Goal: Information Seeking & Learning: Find specific page/section

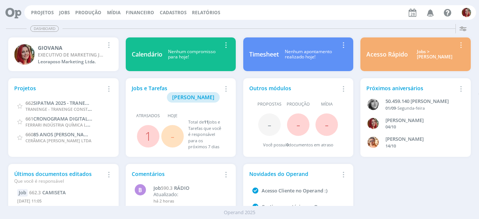
click at [45, 9] on div "Projetos Jobs Produção [GEOGRAPHIC_DATA] Financeiro Cadastros Relatórios Notifi…" at bounding box center [250, 12] width 452 height 15
click at [46, 12] on link "Projetos" at bounding box center [42, 12] width 23 height 6
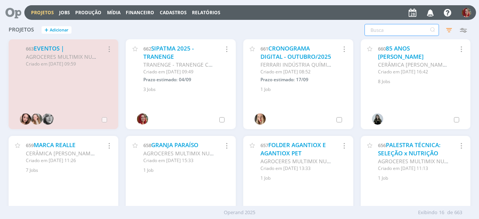
click at [412, 32] on input "text" at bounding box center [402, 30] width 75 height 12
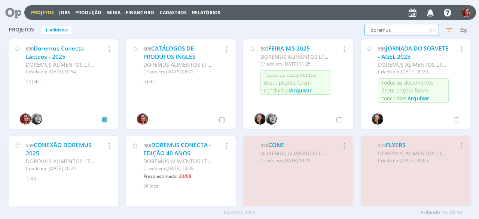
drag, startPoint x: 414, startPoint y: 32, endPoint x: 228, endPoint y: 45, distance: 185.5
click at [230, 46] on div "Projetos + Adicionar doremus Filtros Filtrar Limpar doremus Status Clientes Sel…" at bounding box center [240, 113] width 470 height 185
type input "331"
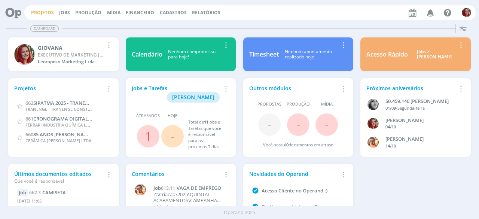
click at [39, 13] on link "Projetos" at bounding box center [42, 12] width 23 height 6
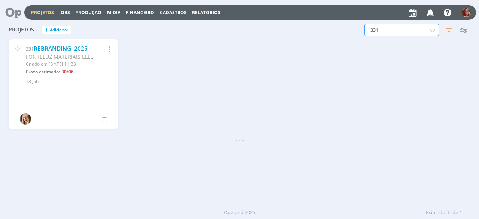
drag, startPoint x: 424, startPoint y: 28, endPoint x: 343, endPoint y: 35, distance: 81.2
click at [349, 36] on div "331 Filtros Filtrar Limpar 331 Status Clientes Selecione Data de criação a Situ…" at bounding box center [386, 30] width 169 height 12
type input "doremus"
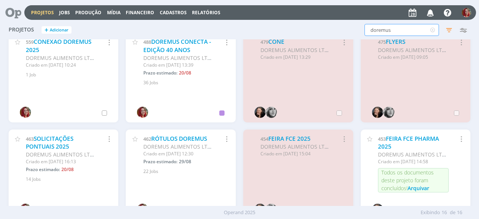
scroll to position [104, 0]
click at [203, 139] on link "RÓTULOS DOREMUS" at bounding box center [179, 138] width 56 height 8
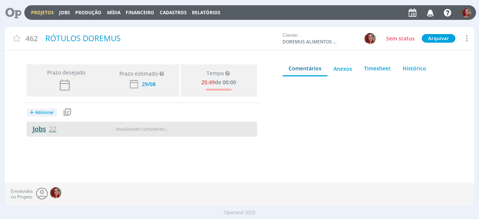
click at [40, 129] on link "Jobs 22" at bounding box center [42, 128] width 30 height 9
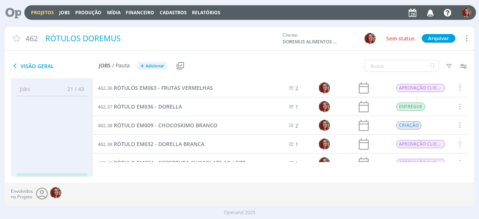
scroll to position [262, 0]
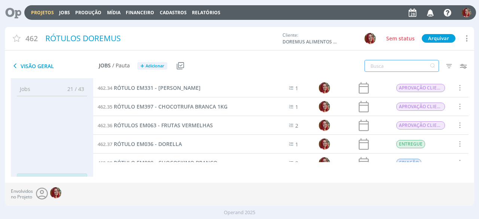
click at [376, 69] on input "text" at bounding box center [402, 66] width 75 height 12
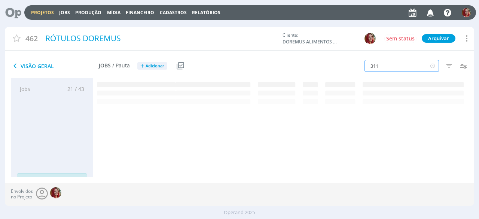
scroll to position [0, 0]
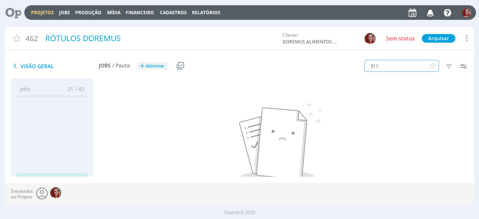
type input "311"
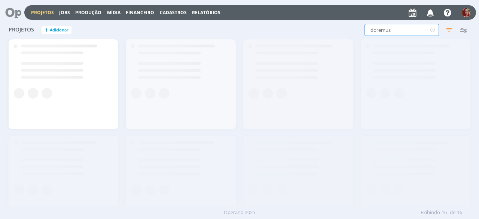
drag, startPoint x: 414, startPoint y: 25, endPoint x: 314, endPoint y: 28, distance: 100.4
click at [314, 28] on div "doremus Filtros Filtrar Limpar doremus Status Clientes Selecione Data de criaçã…" at bounding box center [386, 30] width 169 height 12
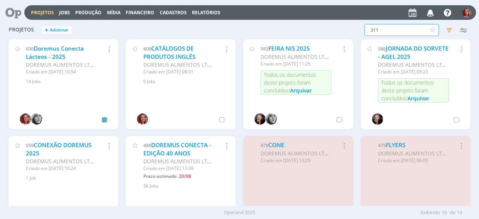
type input "311"
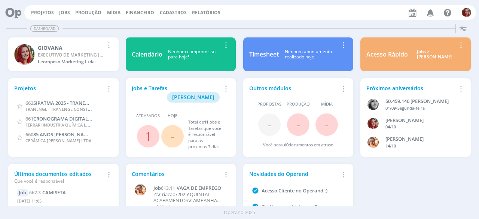
click at [42, 8] on div "Projetos Jobs Produção [GEOGRAPHIC_DATA] Financeiro Cadastros Relatórios Notifi…" at bounding box center [250, 12] width 452 height 15
click at [35, 12] on link "Projetos" at bounding box center [42, 12] width 23 height 6
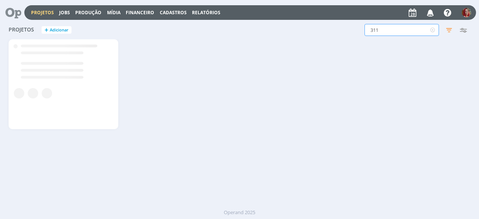
drag, startPoint x: 334, startPoint y: 33, endPoint x: 313, endPoint y: 33, distance: 21.4
click at [313, 33] on div "311 Filtros Filtrar Limpar 311 Status Clientes Selecione Data de criação a Situ…" at bounding box center [386, 30] width 169 height 12
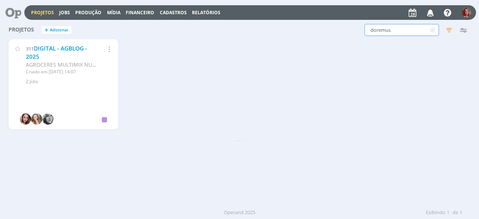
type input "doremus"
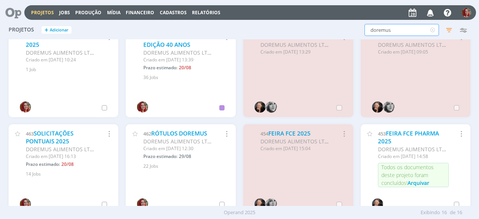
scroll to position [112, 0]
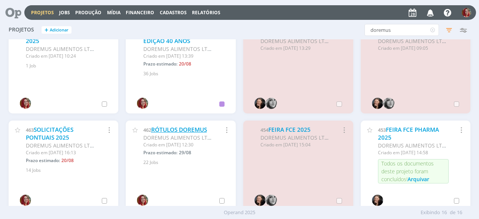
click at [185, 133] on link "RÓTULOS DOREMUS" at bounding box center [179, 130] width 56 height 8
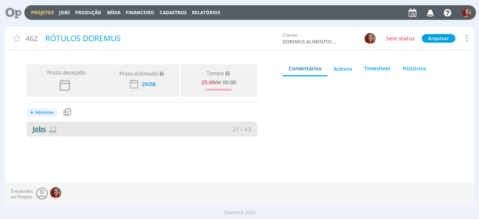
click at [43, 130] on link "Jobs 22" at bounding box center [42, 128] width 30 height 9
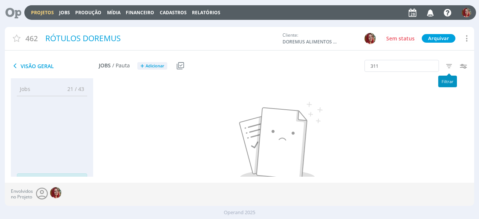
click at [451, 68] on icon "button" at bounding box center [448, 65] width 13 height 13
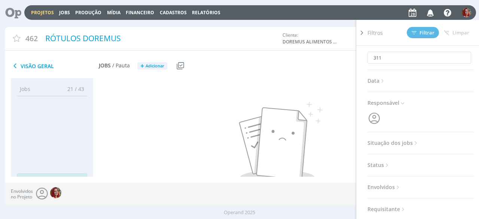
click at [405, 140] on span "Situação dos jobs" at bounding box center [394, 143] width 52 height 10
click at [418, 162] on span at bounding box center [416, 163] width 15 height 7
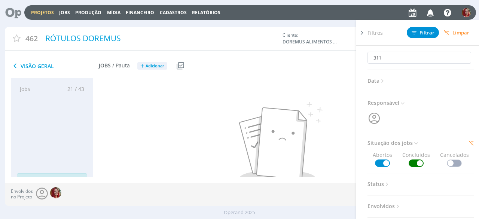
click at [328, 57] on div "311 Filtros Filtrar Limpar 311 Data Personalizado a Responsável Situação dos jo…" at bounding box center [396, 66] width 157 height 19
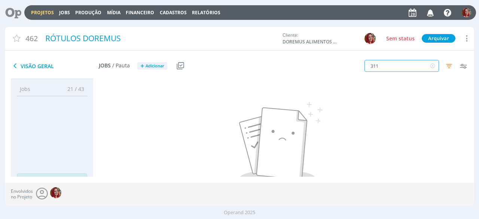
click at [393, 63] on input "311" at bounding box center [402, 66] width 75 height 12
click at [451, 64] on icon "button" at bounding box center [448, 65] width 13 height 13
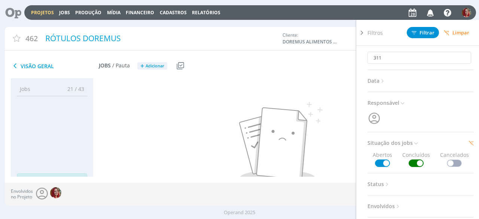
click at [451, 160] on span at bounding box center [454, 163] width 15 height 7
click at [399, 99] on span "Responsável" at bounding box center [387, 103] width 38 height 10
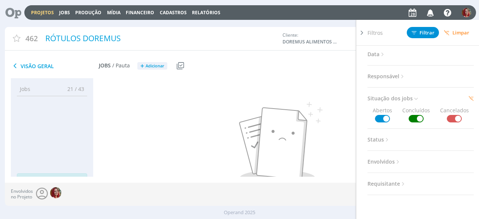
scroll to position [75, 0]
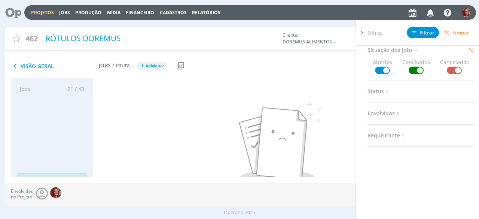
click at [385, 89] on icon at bounding box center [387, 91] width 6 height 6
click at [304, 81] on div "Nenhum job encontrado" at bounding box center [281, 127] width 376 height 98
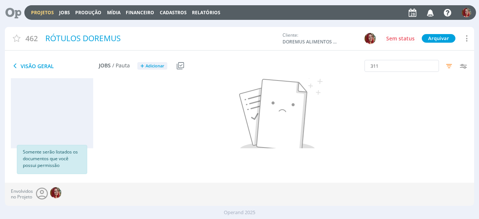
scroll to position [0, 0]
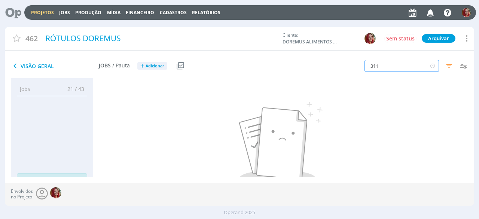
drag, startPoint x: 396, startPoint y: 63, endPoint x: 321, endPoint y: 65, distance: 74.9
click at [321, 65] on div "311 Filtros Filtrar Limpar 311 Data Personalizado a Responsável Situação dos jo…" at bounding box center [396, 66] width 157 height 19
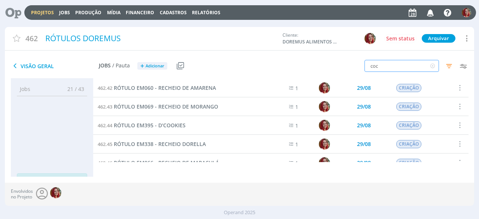
type input "coco"
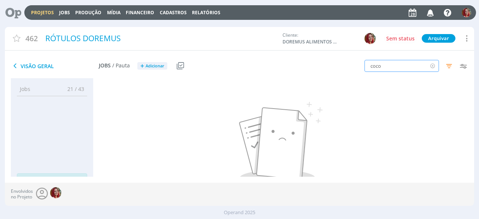
click at [432, 67] on icon at bounding box center [432, 66] width 9 height 12
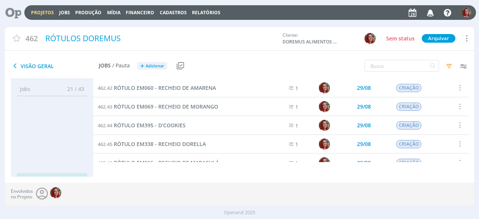
click at [18, 17] on icon at bounding box center [10, 12] width 15 height 15
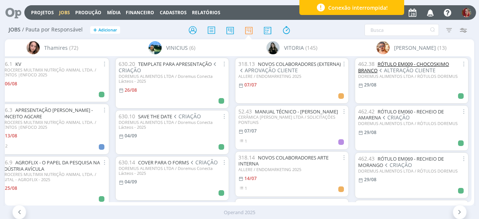
click at [401, 66] on link "RÓTULO EM009 - CHOCOSKIMO BRANCO" at bounding box center [403, 67] width 91 height 13
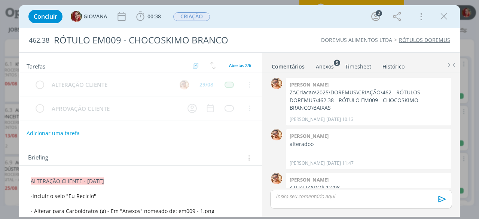
scroll to position [18, 0]
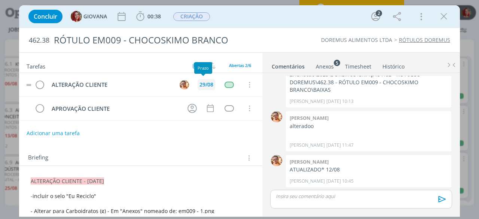
click at [201, 82] on div "29/08" at bounding box center [207, 84] width 14 height 5
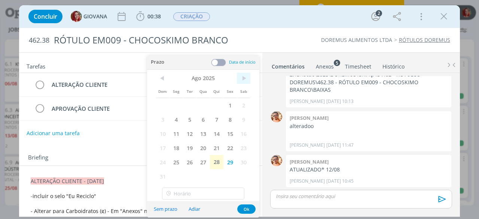
click at [246, 81] on span ">" at bounding box center [243, 78] width 13 height 11
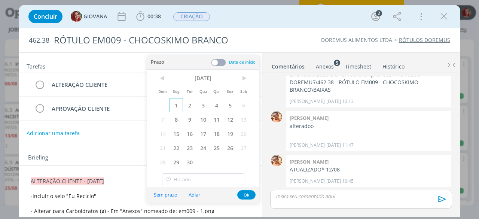
click at [171, 104] on span "1" at bounding box center [176, 105] width 13 height 14
click at [246, 194] on button "Ok" at bounding box center [246, 194] width 18 height 9
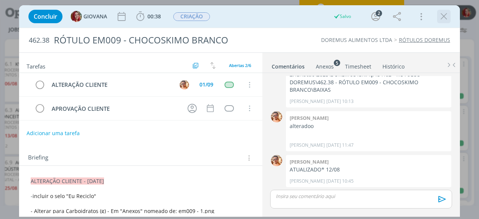
click at [446, 18] on icon "dialog" at bounding box center [444, 16] width 11 height 11
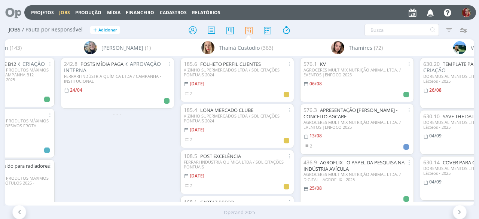
scroll to position [0, 2772]
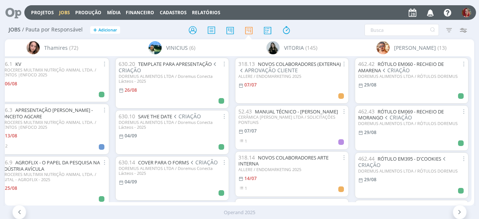
click at [471, 84] on div "Sem responsável (2667) 60.628.422 ANDRÉIA Aline (2) B Bruna (6) Camila Carol Gr…" at bounding box center [240, 122] width 470 height 166
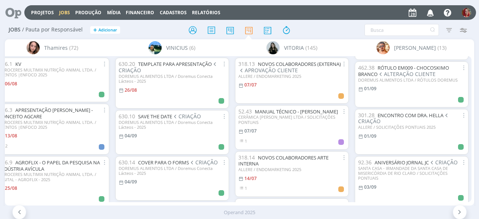
scroll to position [278, 0]
